Goal: Navigation & Orientation: Understand site structure

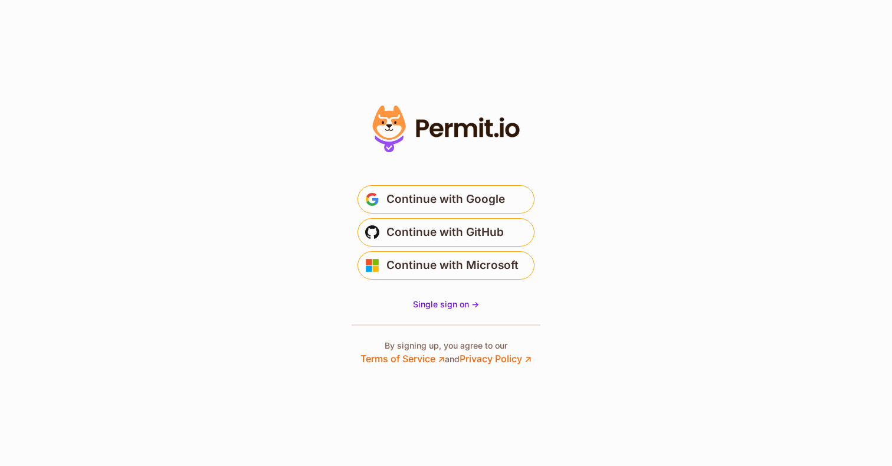
drag, startPoint x: 449, startPoint y: 208, endPoint x: 313, endPoint y: 436, distance: 266.3
click at [433, 225] on div "Continue with Google Continue with GitHub Continue with Microsoft" at bounding box center [446, 232] width 236 height 94
click at [414, 198] on span "Continue with Google" at bounding box center [445, 199] width 119 height 19
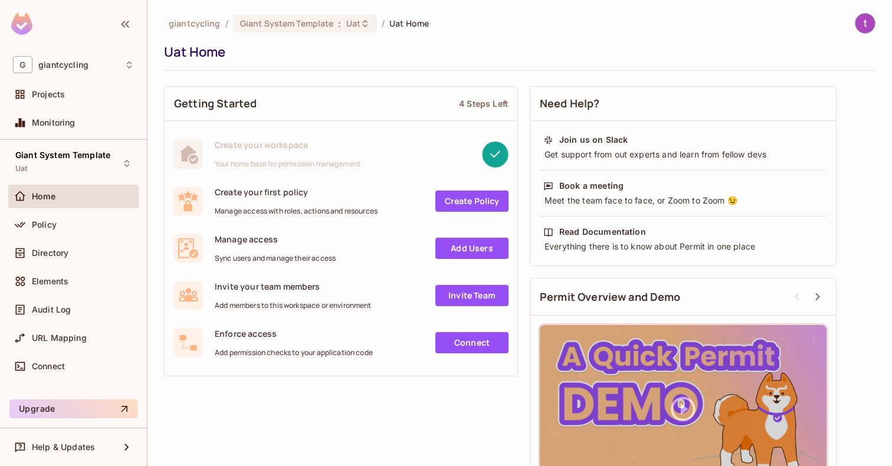
scroll to position [47, 0]
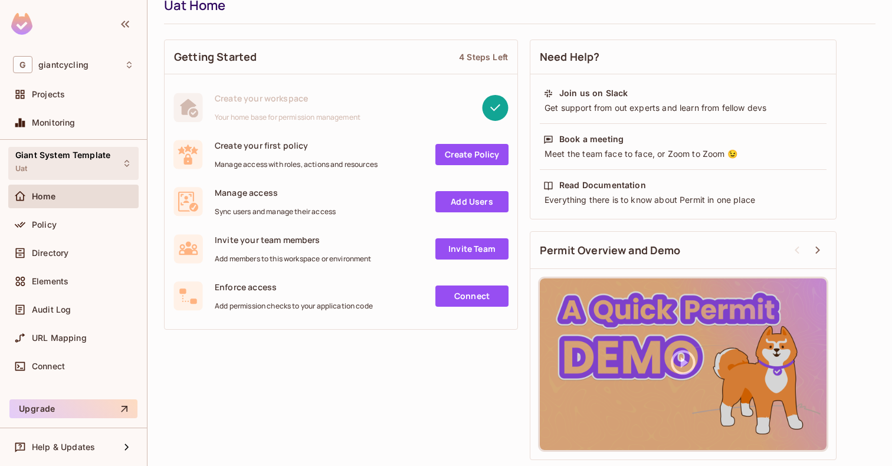
click at [91, 156] on span "Giant System Template" at bounding box center [62, 154] width 95 height 9
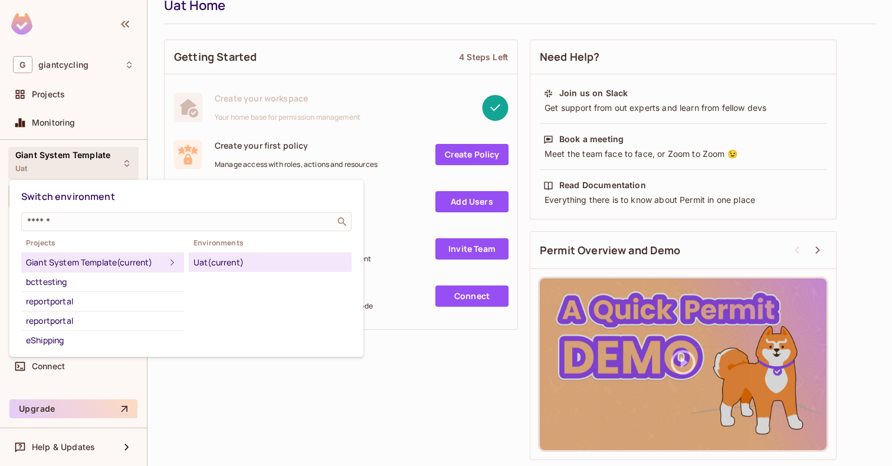
click at [174, 261] on icon at bounding box center [172, 262] width 14 height 14
click at [130, 64] on div at bounding box center [446, 233] width 892 height 466
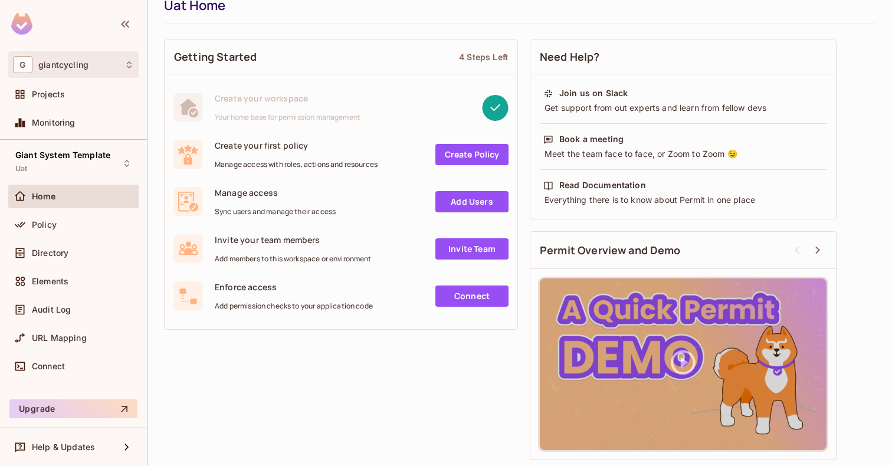
click at [128, 64] on icon at bounding box center [128, 64] width 9 height 9
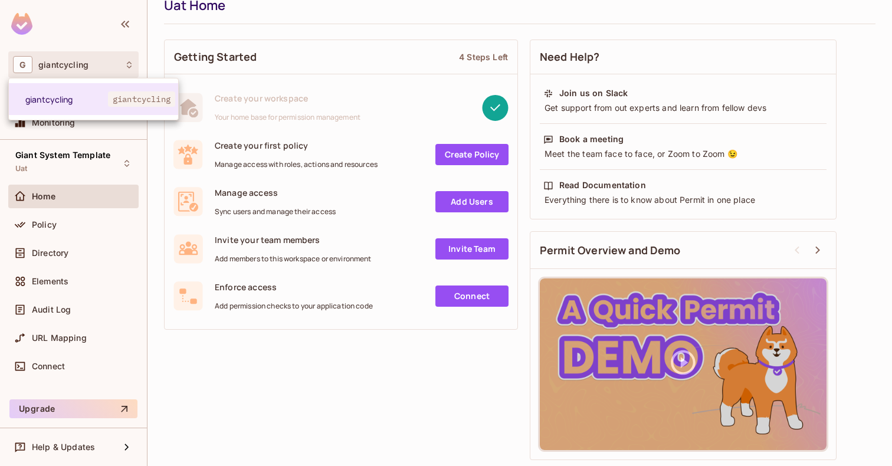
click at [128, 64] on div at bounding box center [446, 233] width 892 height 466
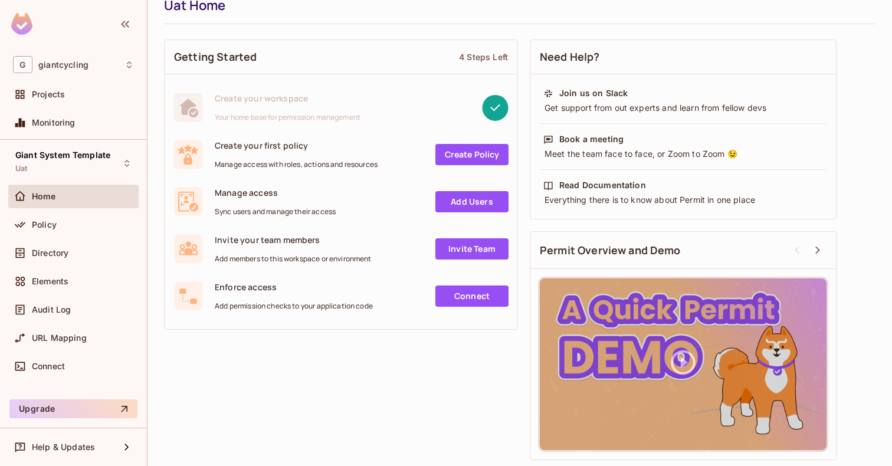
scroll to position [0, 0]
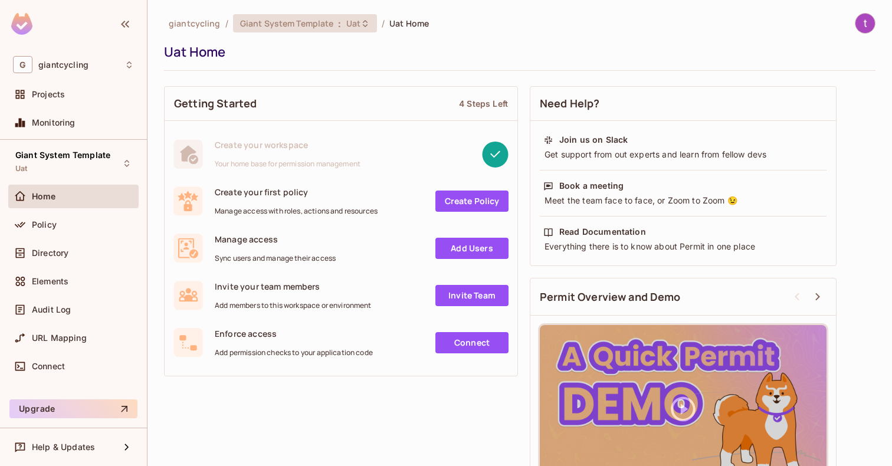
click at [331, 29] on div "Giant System Template : Uat" at bounding box center [305, 23] width 144 height 18
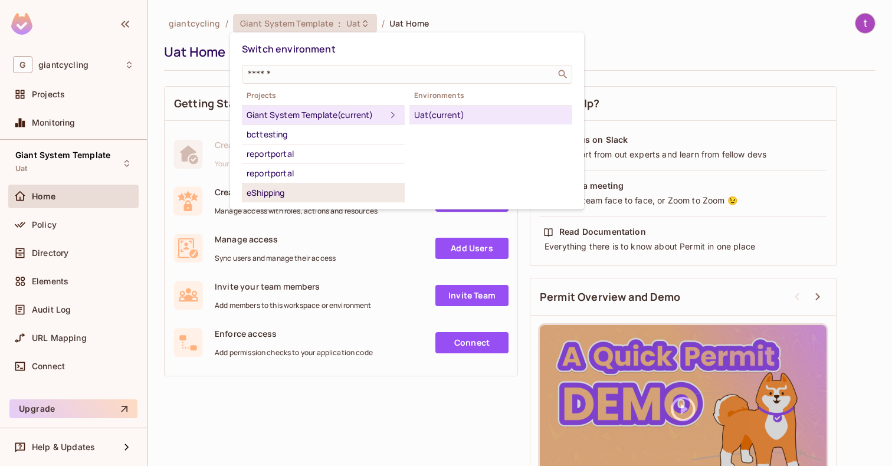
click at [265, 195] on div "eShipping" at bounding box center [322, 193] width 153 height 14
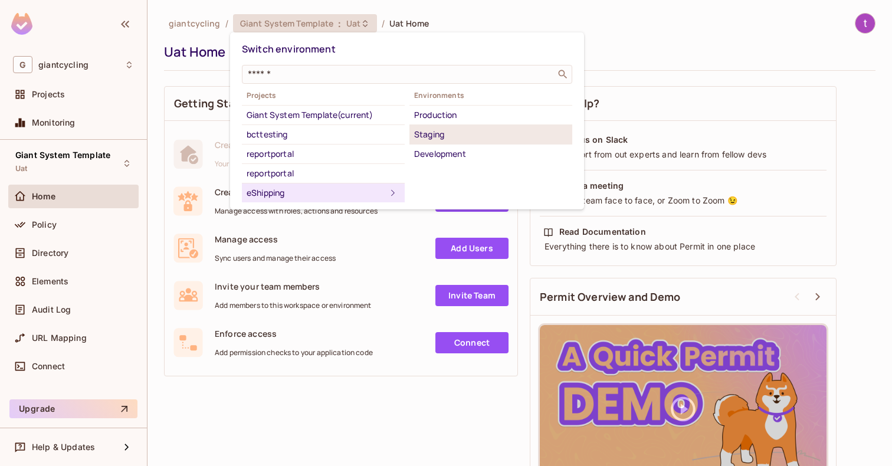
click at [437, 132] on div "Staging" at bounding box center [490, 134] width 153 height 14
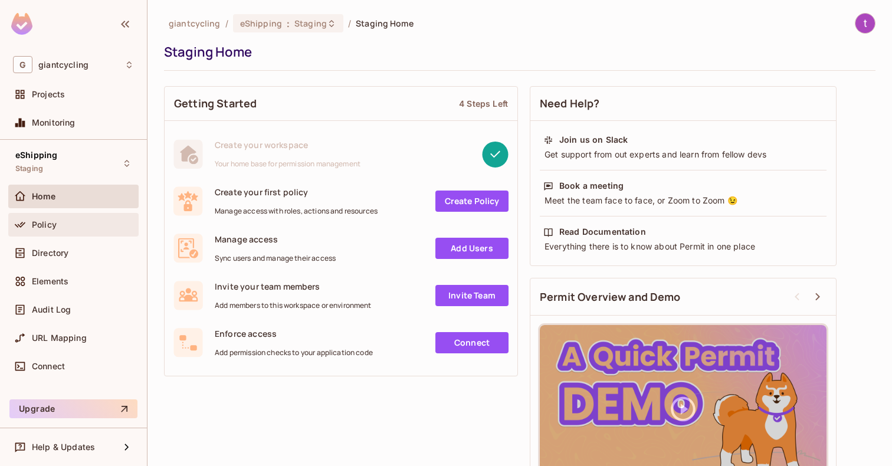
click at [75, 223] on div "Policy" at bounding box center [83, 224] width 102 height 9
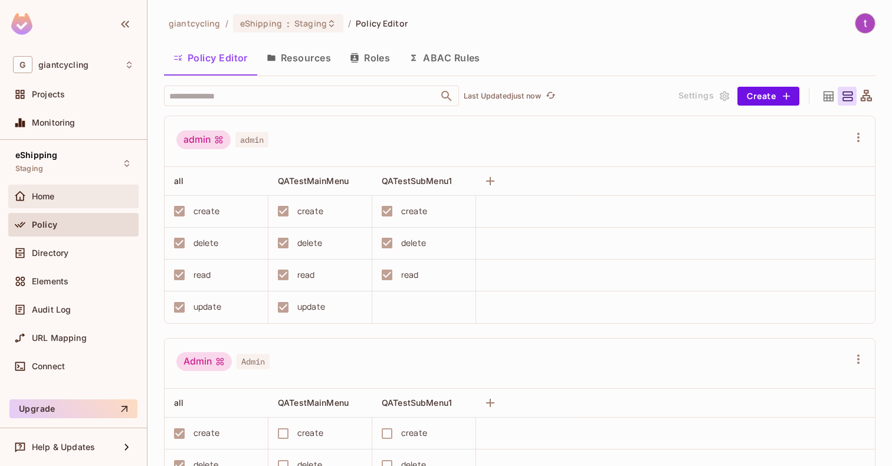
click at [70, 205] on div "Home" at bounding box center [73, 197] width 130 height 24
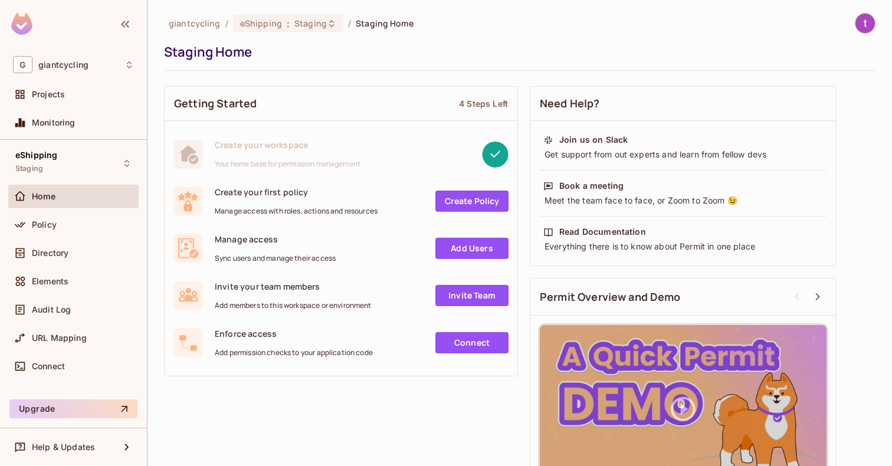
scroll to position [47, 0]
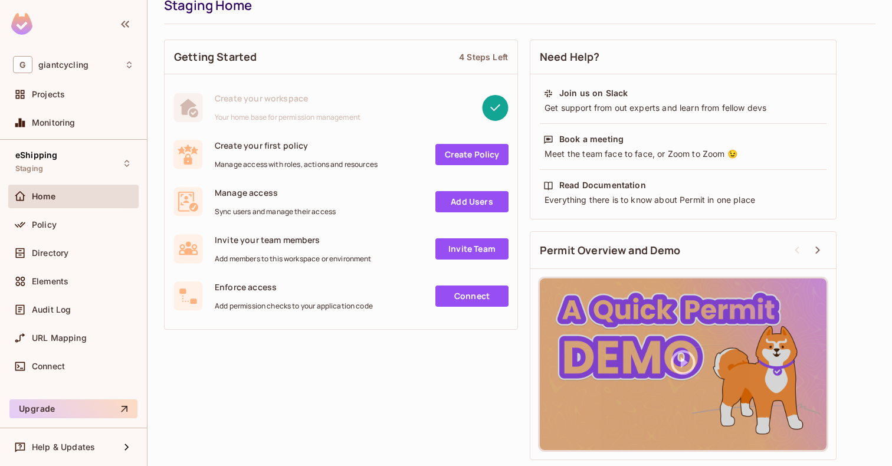
click at [362, 421] on div "Getting Started 4 Steps Left Create your workspace Your home base for permissio…" at bounding box center [519, 250] width 711 height 432
